Goal: Information Seeking & Learning: Learn about a topic

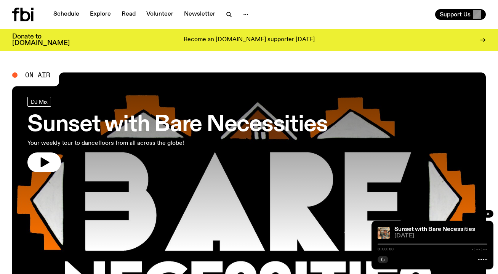
click at [216, 170] on link "Sunset with Bare Necessities Your weekly tour to dancefloors from all across th…" at bounding box center [177, 135] width 300 height 76
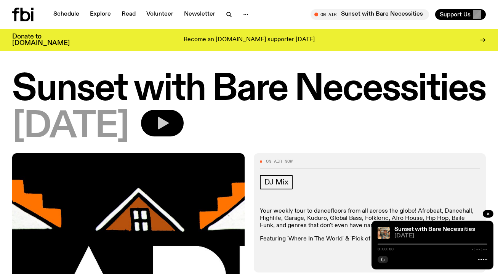
click at [183, 114] on button "button" at bounding box center [162, 123] width 43 height 27
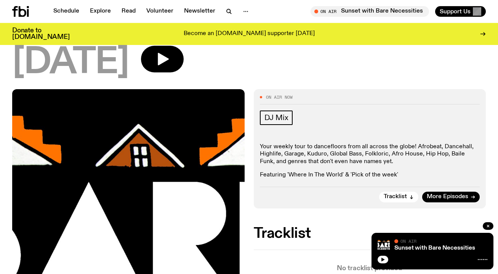
scroll to position [71, 0]
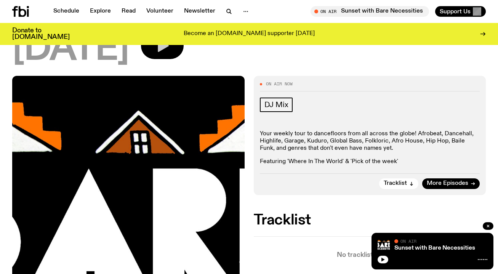
click at [169, 48] on icon "button" at bounding box center [163, 46] width 11 height 13
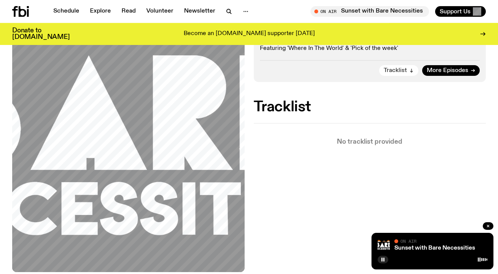
click at [413, 67] on button "Tracklist" at bounding box center [398, 70] width 39 height 11
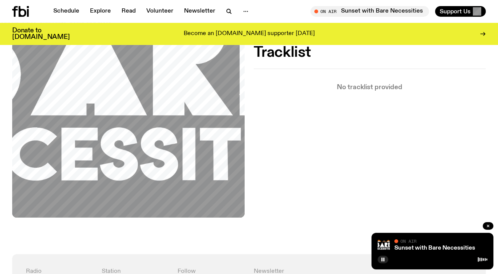
scroll to position [239, 0]
click at [485, 262] on icon at bounding box center [483, 260] width 10 height 6
click at [481, 258] on icon at bounding box center [483, 260] width 10 height 6
click at [66, 11] on link "Schedule" at bounding box center [66, 11] width 35 height 11
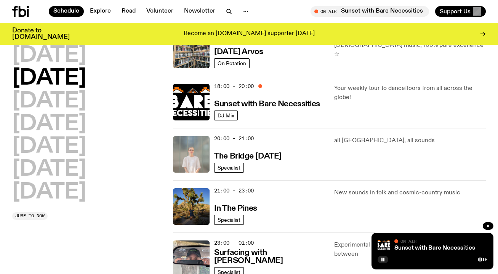
scroll to position [310, 0]
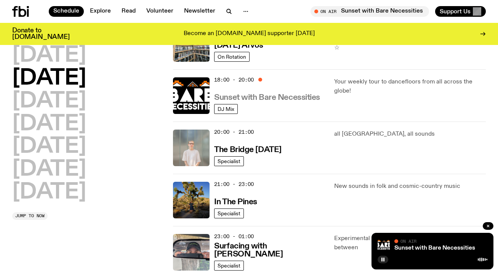
click at [295, 101] on h3 "Sunset with Bare Necessities" at bounding box center [267, 98] width 106 height 8
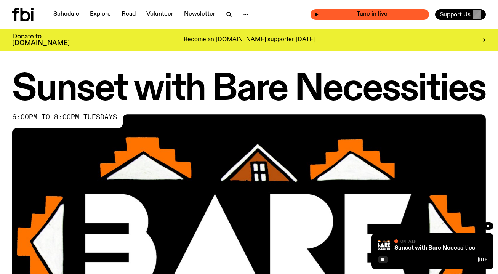
click at [399, 16] on span "Tune in live" at bounding box center [372, 14] width 106 height 6
click at [368, 14] on span "Tune in live" at bounding box center [372, 14] width 106 height 6
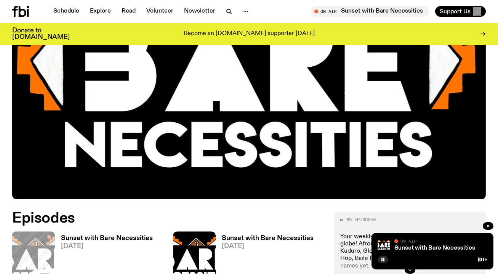
scroll to position [189, 0]
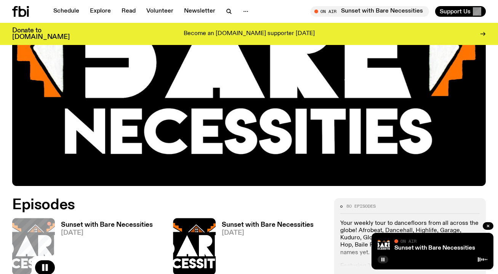
click at [84, 231] on span "[DATE]" at bounding box center [107, 233] width 92 height 6
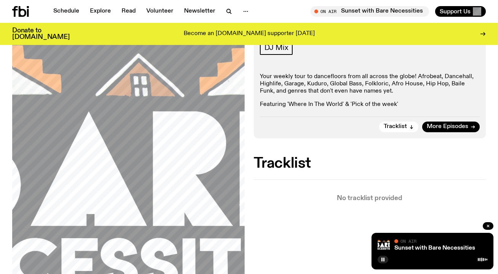
scroll to position [153, 0]
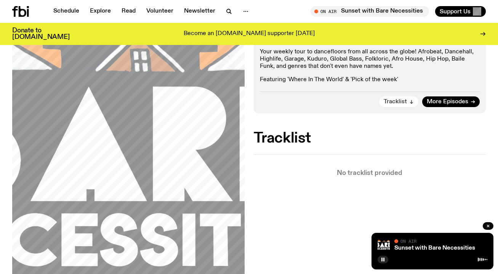
click at [404, 98] on button "Tracklist" at bounding box center [398, 101] width 39 height 11
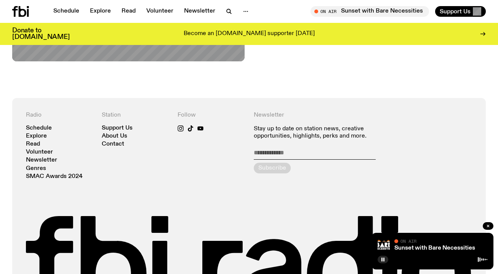
scroll to position [484, 0]
